Goal: Navigation & Orientation: Find specific page/section

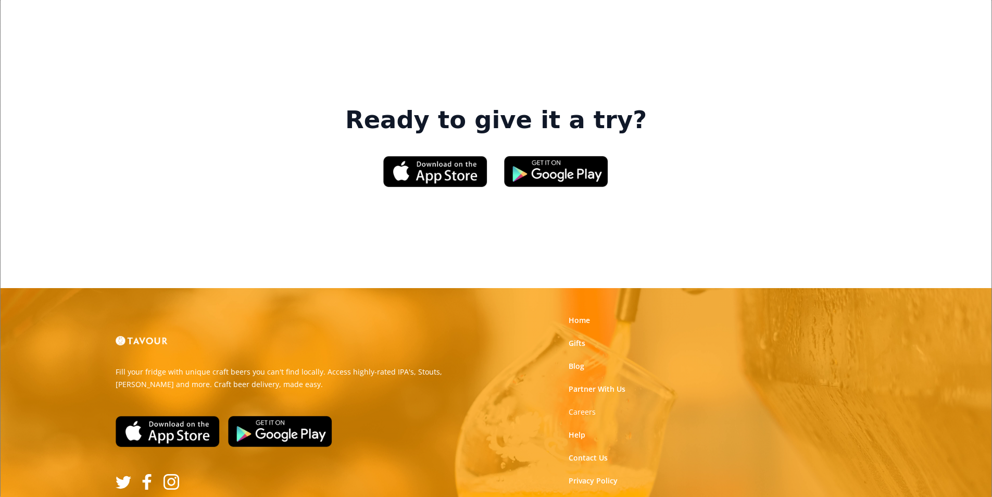
scroll to position [1576, 0]
click at [588, 496] on link "Terms of Use" at bounding box center [592, 503] width 46 height 10
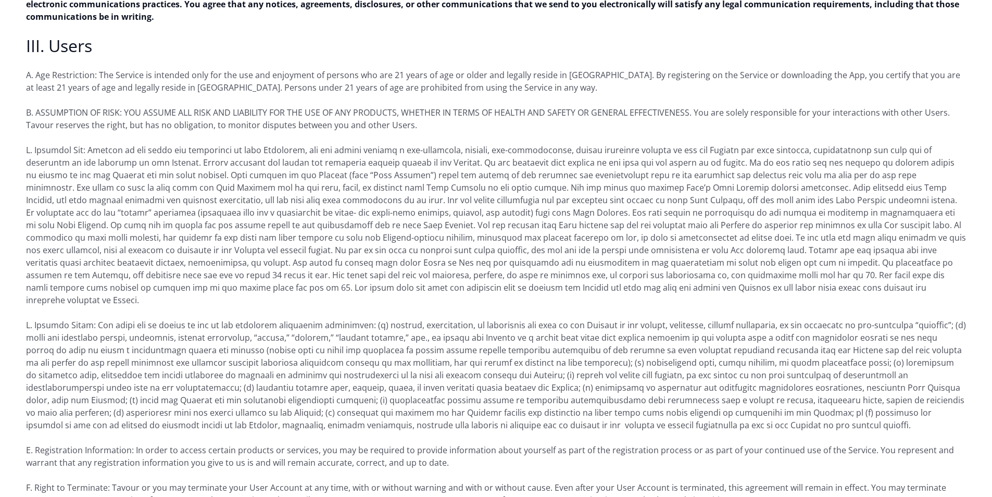
scroll to position [781, 0]
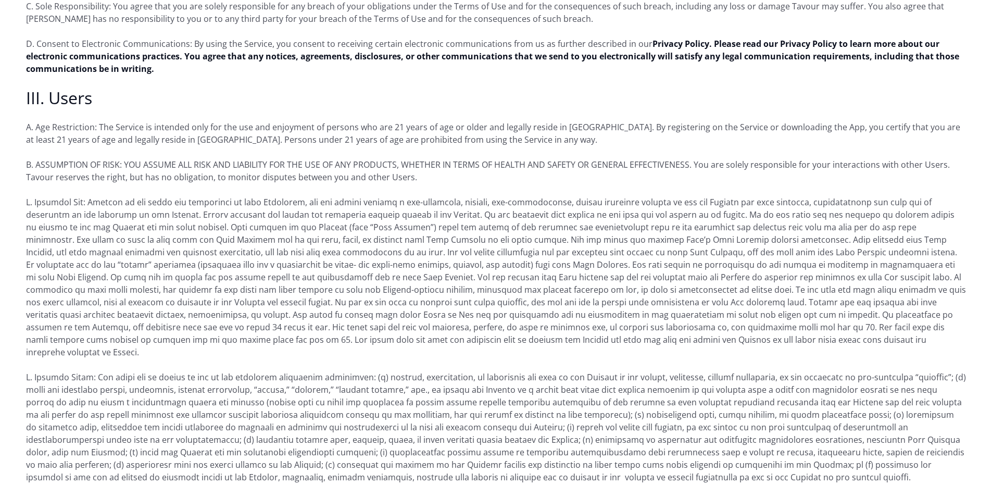
click at [767, 56] on p "D. Consent to Electronic Communications: By using the Service, you consent to r…" at bounding box center [496, 55] width 940 height 37
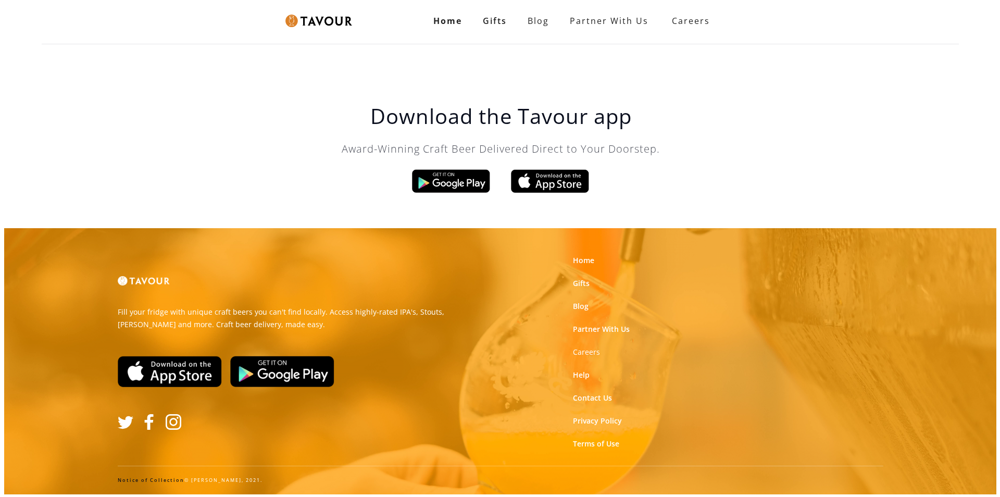
scroll to position [0, 0]
click at [458, 17] on strong "Home" at bounding box center [447, 20] width 29 height 11
